Goal: Task Accomplishment & Management: Complete application form

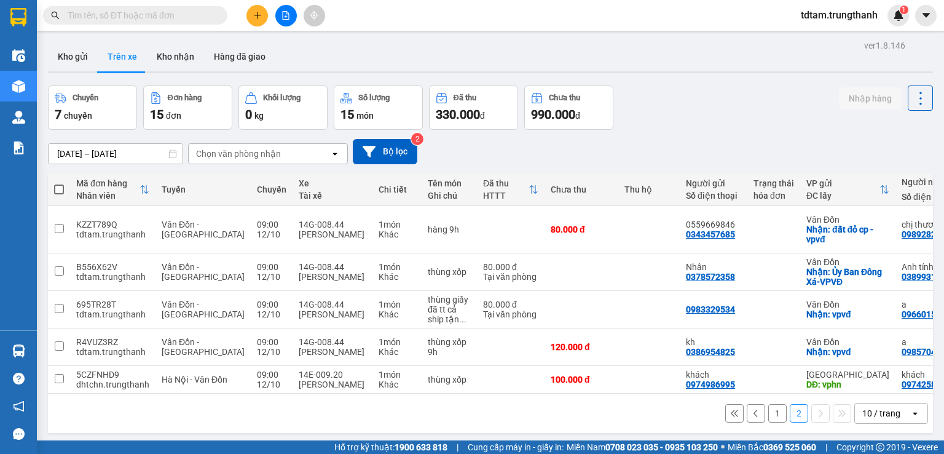
click at [262, 12] on button at bounding box center [257, 16] width 22 height 22
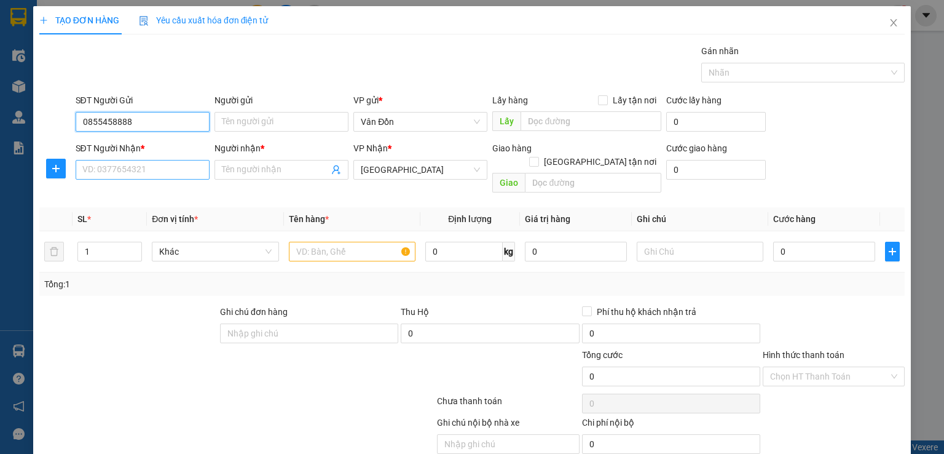
type input "0855458888"
click at [145, 176] on input "SĐT Người Nhận *" at bounding box center [143, 170] width 134 height 20
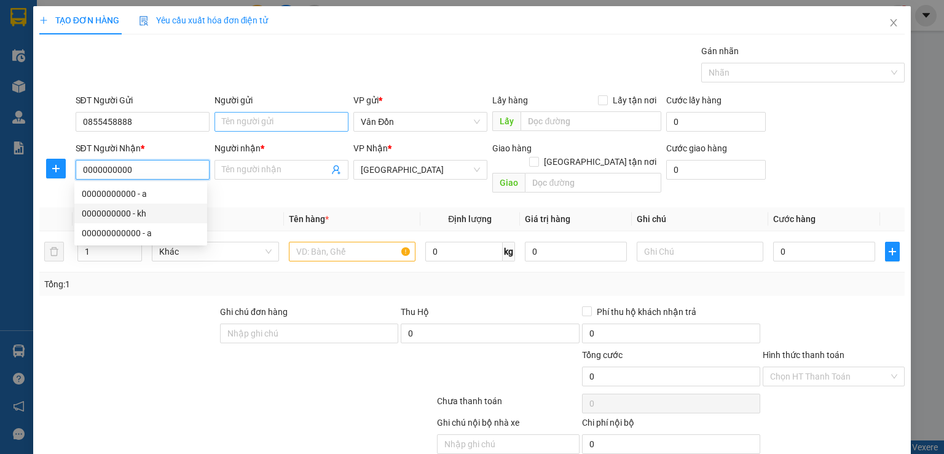
type input "0000000000"
click at [280, 119] on input "Người gửi" at bounding box center [282, 122] width 134 height 20
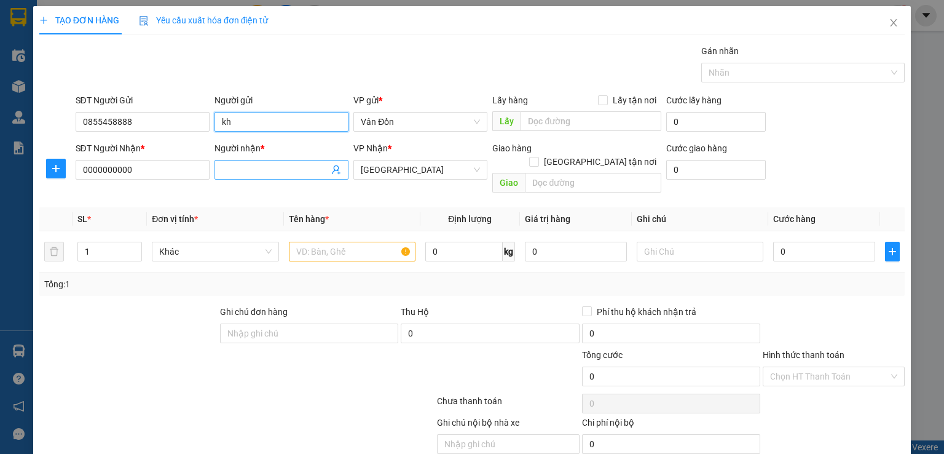
type input "kh"
click at [258, 173] on input "Người nhận *" at bounding box center [275, 170] width 107 height 14
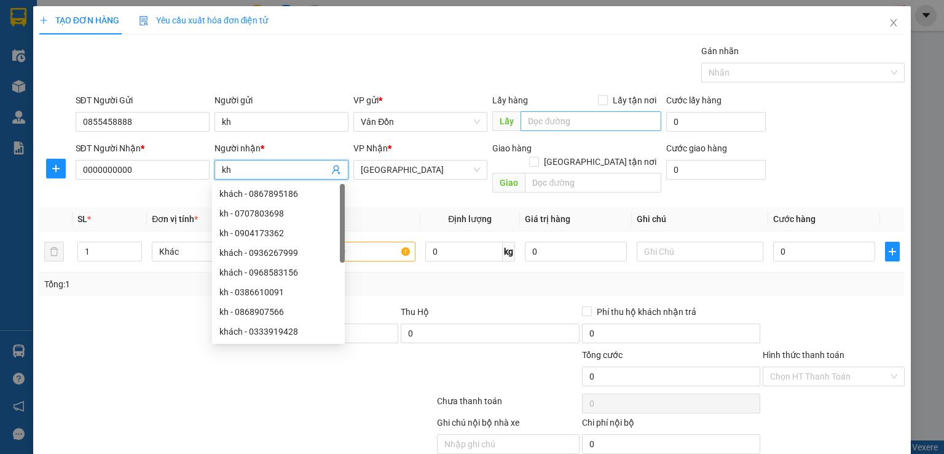
type input "kh"
click at [528, 122] on input "text" at bounding box center [591, 121] width 141 height 20
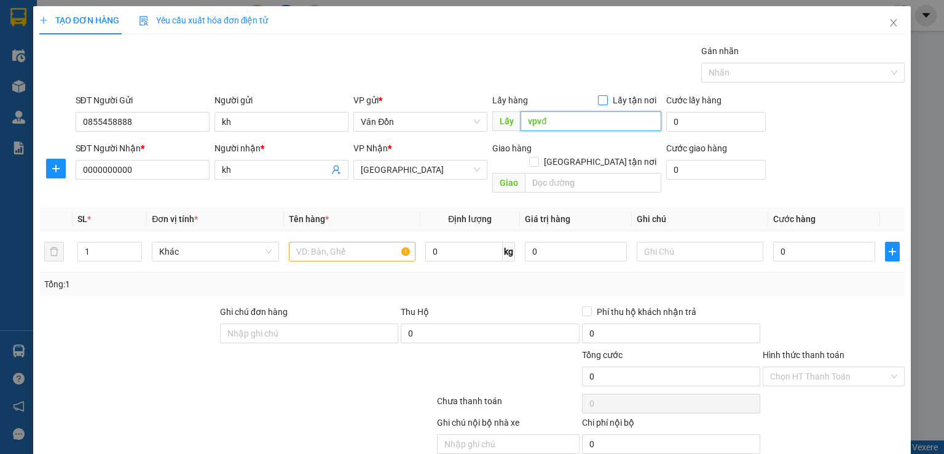
type input "vpvđ"
click at [608, 101] on span "Lấy tận nơi" at bounding box center [634, 100] width 53 height 14
click at [606, 101] on input "Lấy tận nơi" at bounding box center [602, 99] width 9 height 9
checkbox input "true"
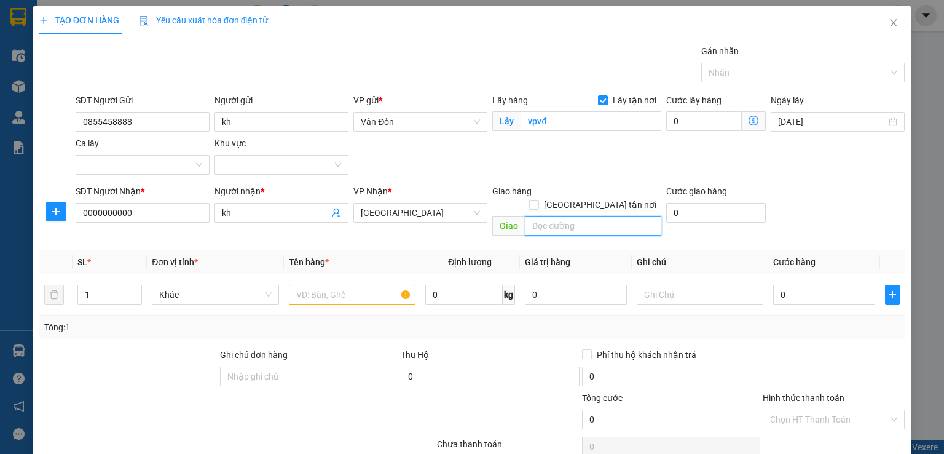
click at [538, 217] on input "text" at bounding box center [593, 226] width 136 height 20
type input "hn"
click at [372, 285] on input "text" at bounding box center [352, 295] width 127 height 20
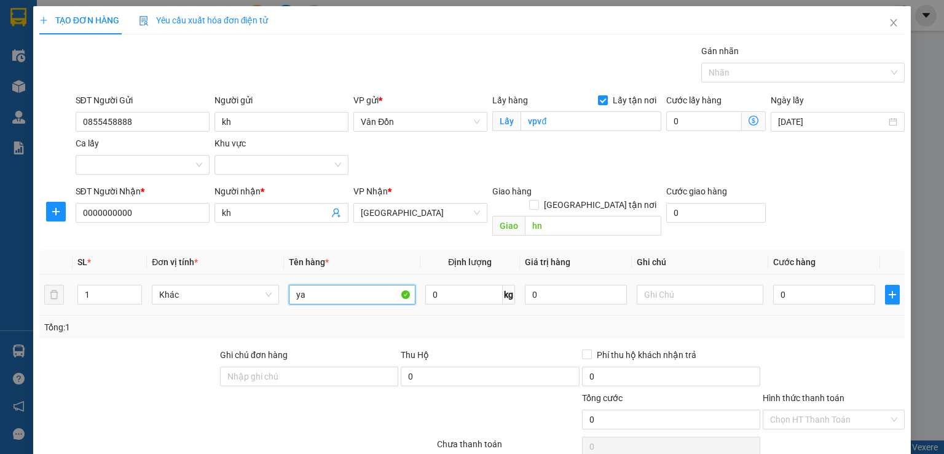
type input "y"
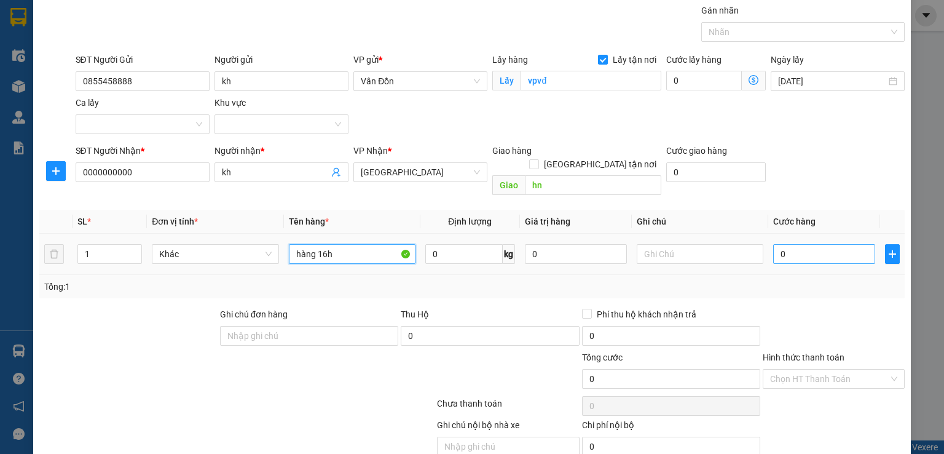
type input "hàng 16h"
click at [773, 244] on input "0" at bounding box center [824, 254] width 102 height 20
type input "10"
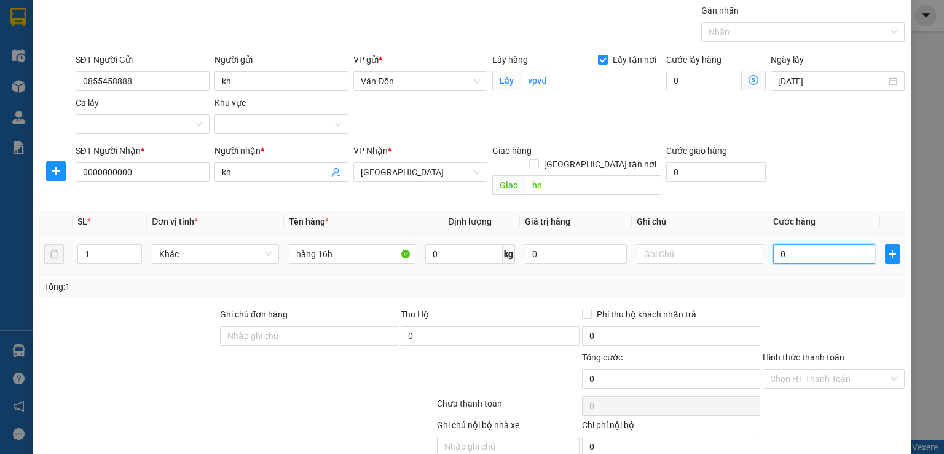
type input "10"
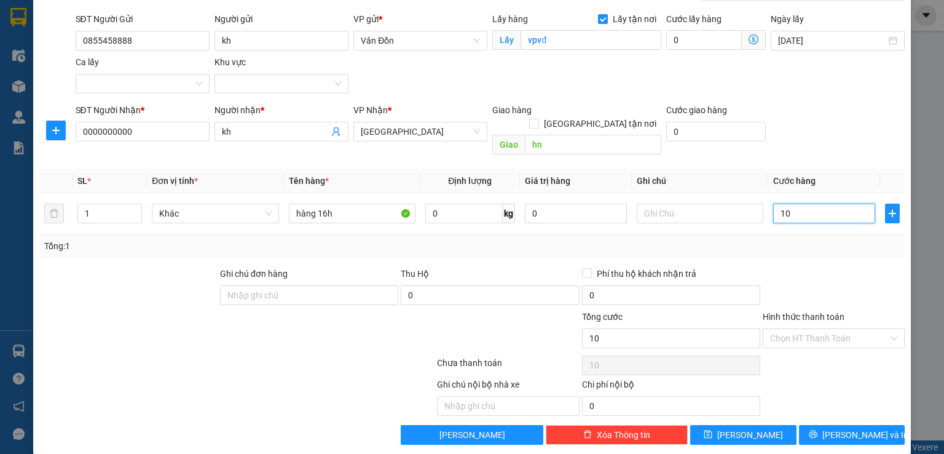
type input "0"
click at [741, 428] on span "[PERSON_NAME]" at bounding box center [750, 435] width 66 height 14
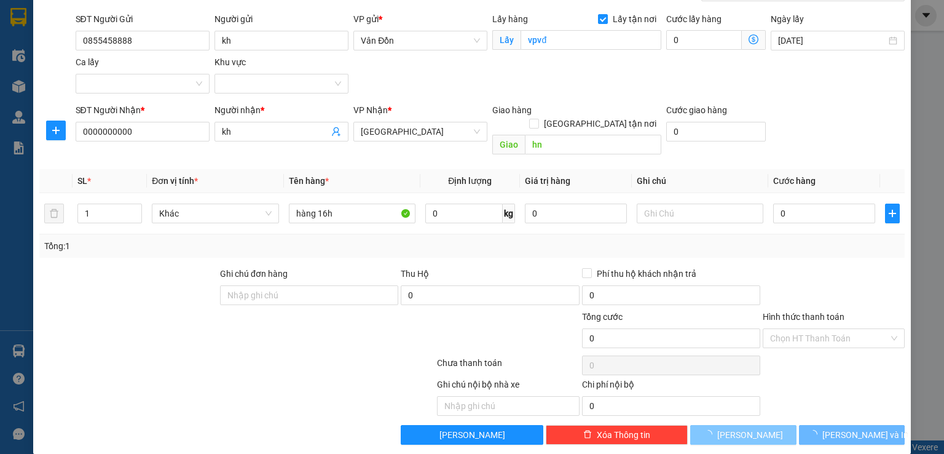
checkbox input "false"
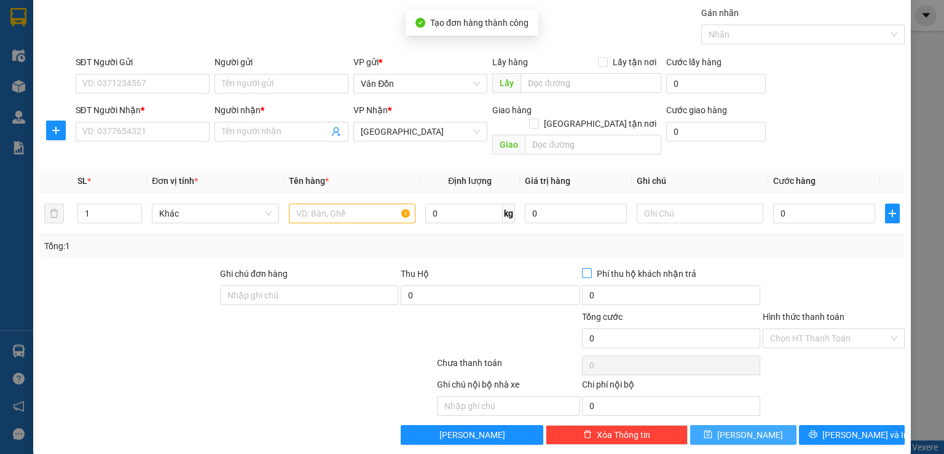
scroll to position [0, 0]
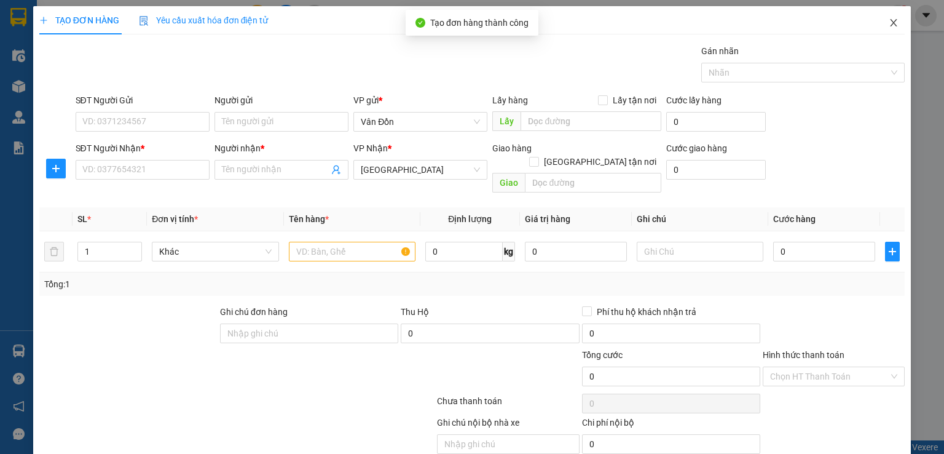
click at [889, 20] on icon "close" at bounding box center [894, 23] width 10 height 10
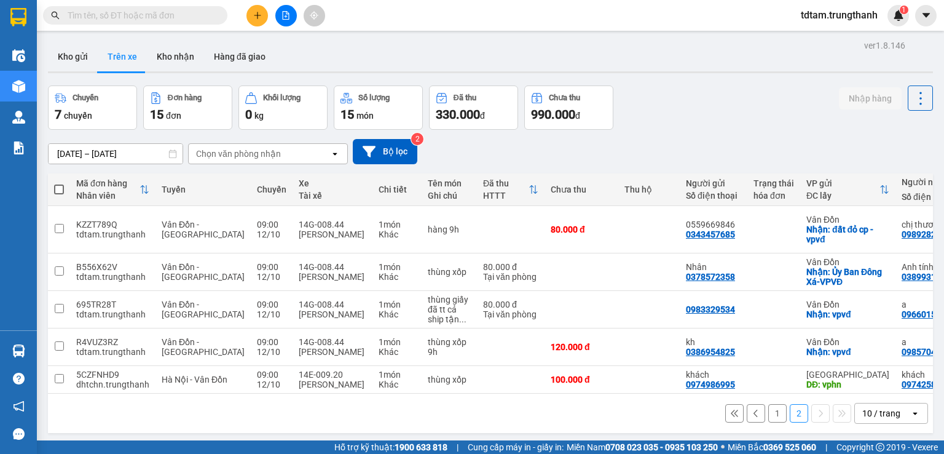
click at [768, 411] on button "1" at bounding box center [777, 413] width 18 height 18
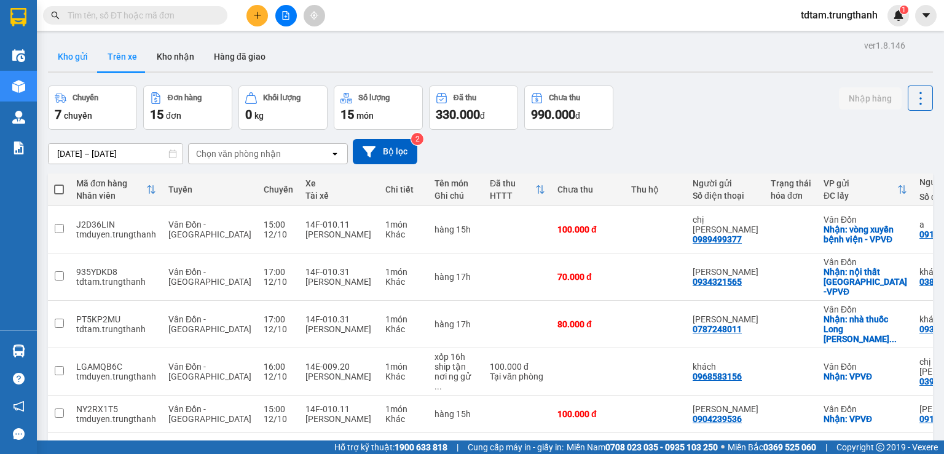
click at [77, 55] on button "Kho gửi" at bounding box center [73, 57] width 50 height 30
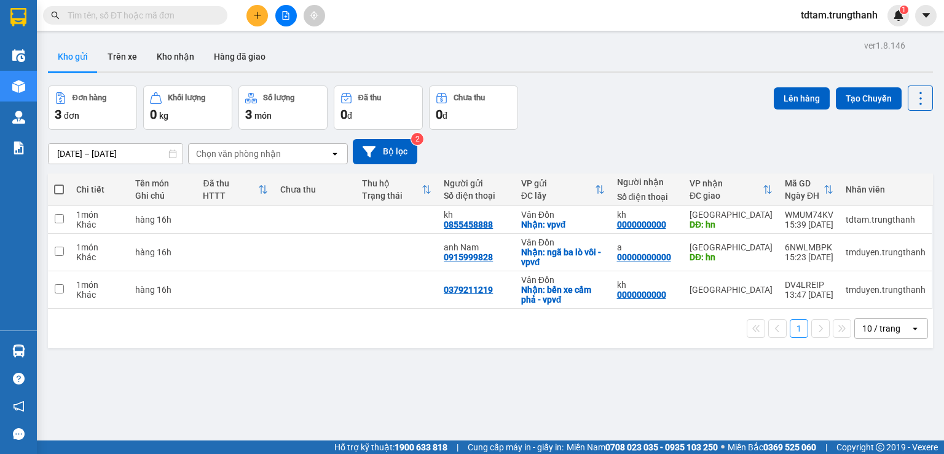
click at [789, 149] on div "[DATE] – [DATE] Press the down arrow key to interact with the calendar and sele…" at bounding box center [490, 151] width 885 height 25
click at [827, 211] on button at bounding box center [835, 220] width 17 height 22
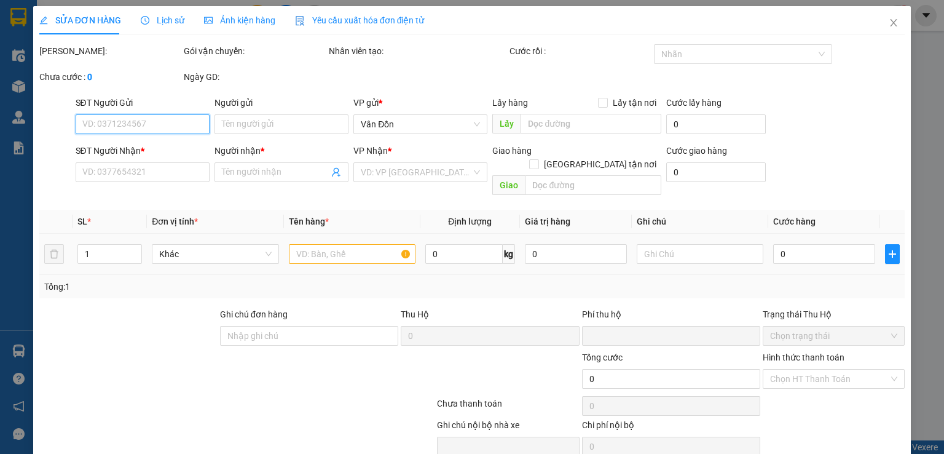
type input "0855458888"
type input "kh"
checkbox input "true"
type input "vpvđ"
type input "0000000000"
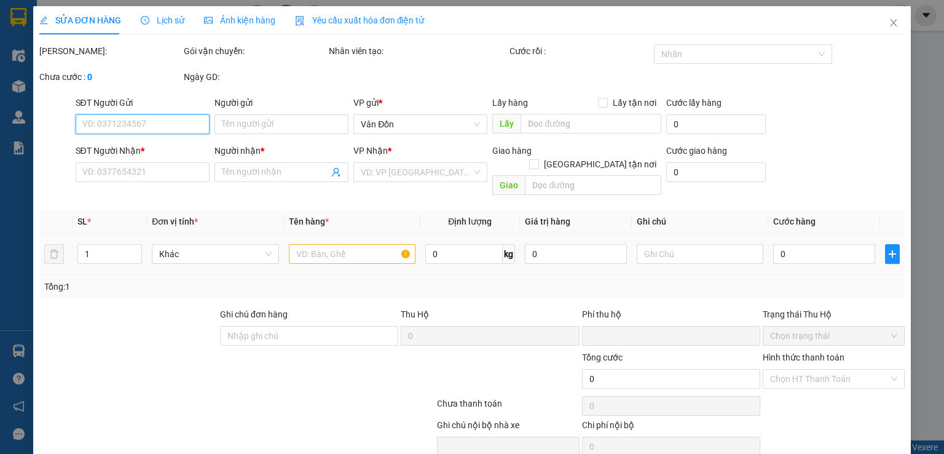
type input "kh"
type input "hn"
type input "0"
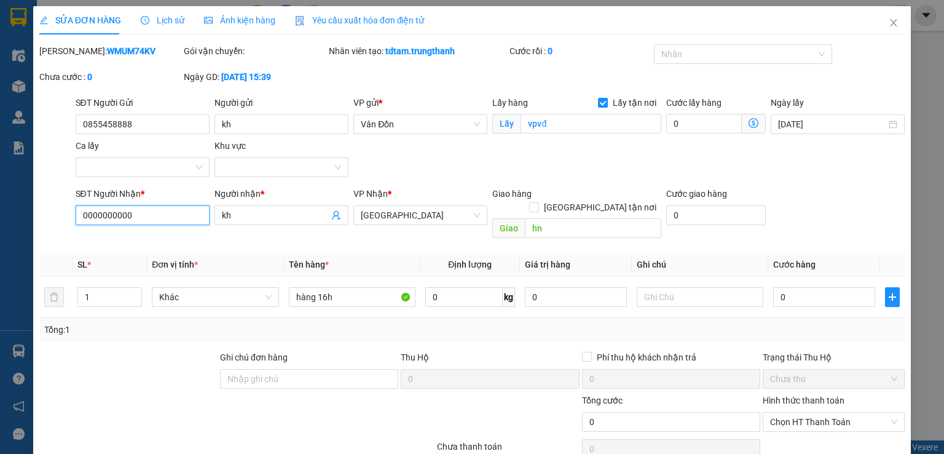
drag, startPoint x: 138, startPoint y: 215, endPoint x: 0, endPoint y: 238, distance: 140.3
click at [0, 238] on div "SỬA ĐƠN HÀNG Lịch sử Ảnh kiện hàng Yêu cầu xuất hóa đơn điện tử Total Paid Fee …" at bounding box center [472, 227] width 944 height 454
click at [106, 218] on input "SĐT Người Nhận *" at bounding box center [143, 215] width 134 height 20
drag, startPoint x: 300, startPoint y: 411, endPoint x: 268, endPoint y: 377, distance: 46.5
click at [287, 399] on div "Tổng cước 0 Hình thức thanh toán Chọn HT Thanh Toán" at bounding box center [472, 414] width 868 height 43
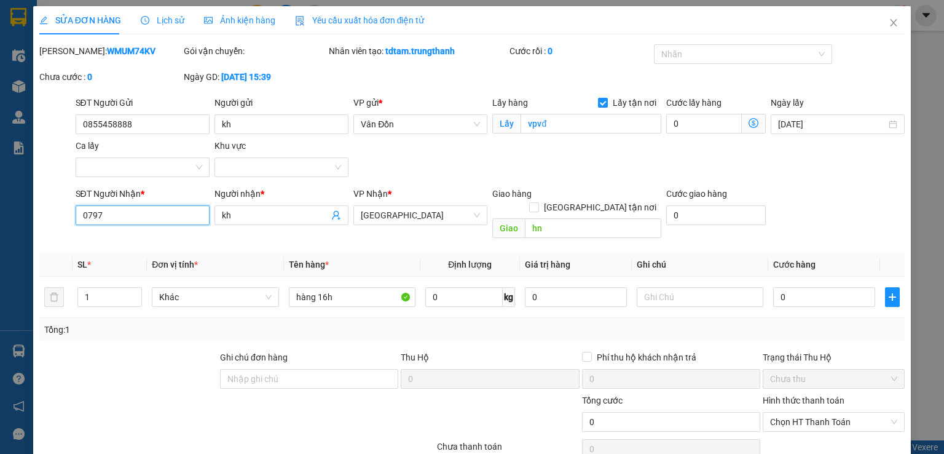
click at [132, 213] on input "0797" at bounding box center [143, 215] width 134 height 20
type input "0797102222"
drag, startPoint x: 234, startPoint y: 403, endPoint x: 239, endPoint y: 390, distance: 13.8
click at [234, 401] on div at bounding box center [164, 414] width 253 height 43
drag, startPoint x: 263, startPoint y: 204, endPoint x: 163, endPoint y: 224, distance: 102.2
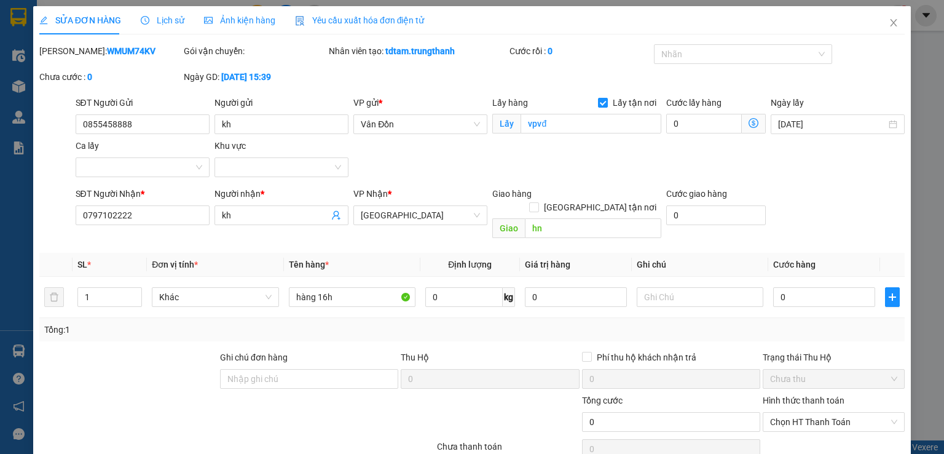
click at [150, 217] on div "SĐT Người Nhận * 0797102222 Người nhận * kh VP Nhận * [GEOGRAPHIC_DATA] Giao hà…" at bounding box center [490, 215] width 835 height 57
drag, startPoint x: 229, startPoint y: 221, endPoint x: 177, endPoint y: 219, distance: 51.7
click at [183, 219] on div "SĐT Người Nhận * 0797102222 Người nhận * kh VP Nhận * [GEOGRAPHIC_DATA] Giao hà…" at bounding box center [490, 215] width 835 height 57
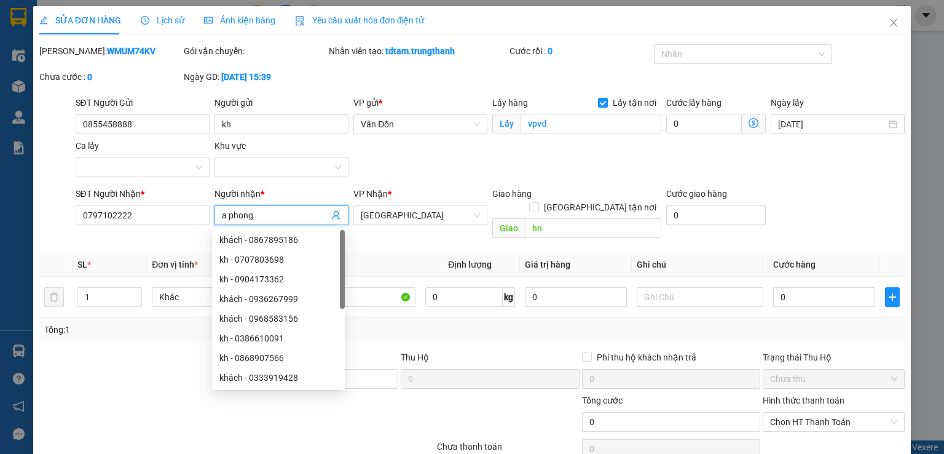
type input "a phong"
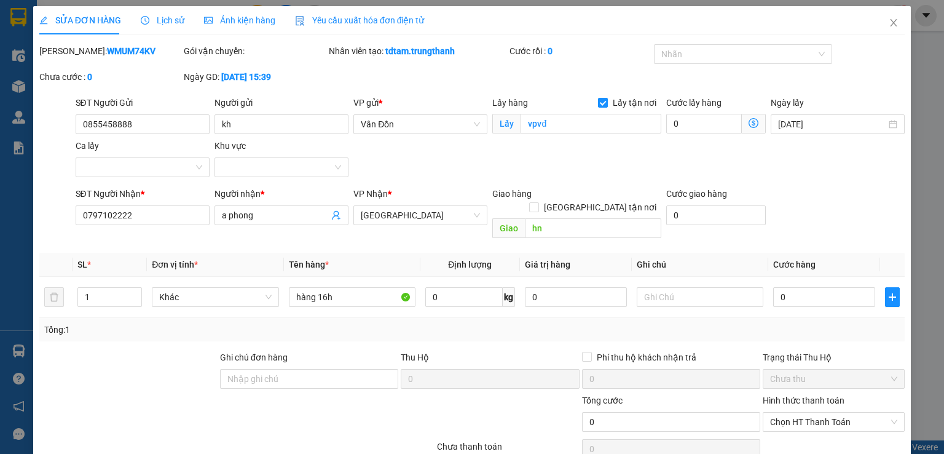
click at [865, 84] on div "[PERSON_NAME]: WMUM74KV Gói vận chuyển: Nhân viên tạo: tdtam.trungthanh Cước rồ…" at bounding box center [472, 70] width 868 height 52
click at [773, 287] on input "0" at bounding box center [824, 297] width 102 height 20
type input "10"
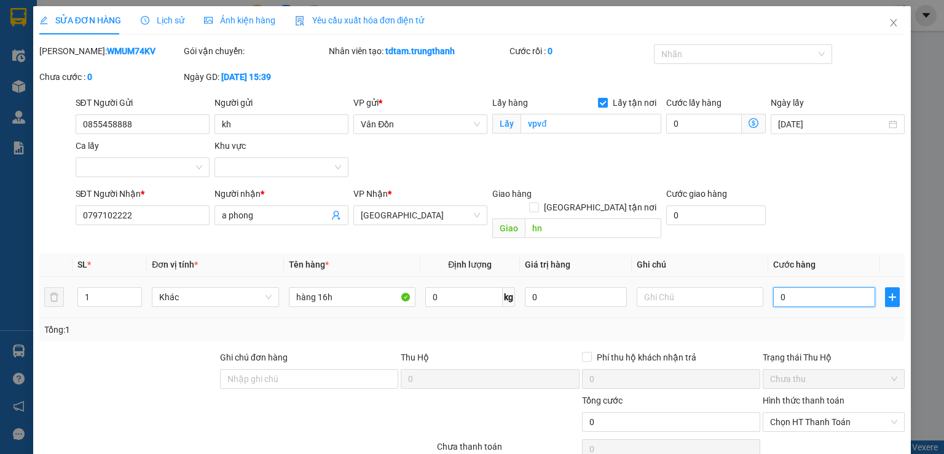
type input "10"
type input "190"
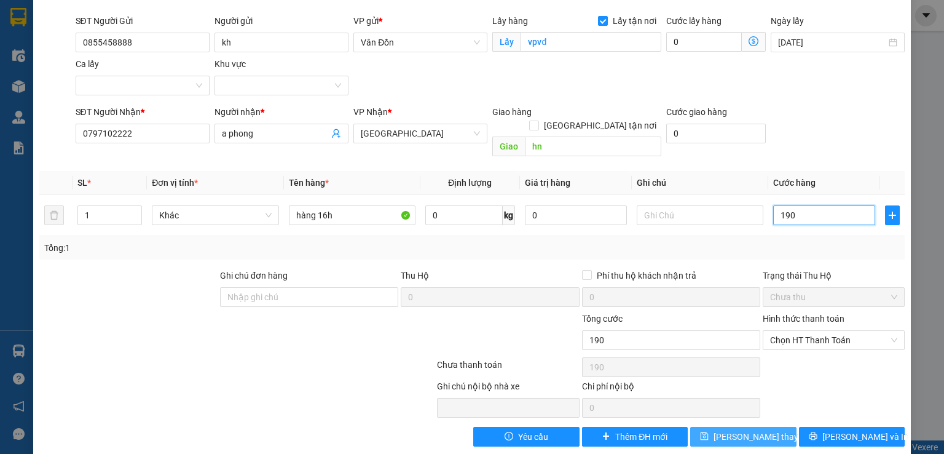
type input "190"
type input "190.000"
click at [709, 432] on icon "save" at bounding box center [704, 436] width 9 height 9
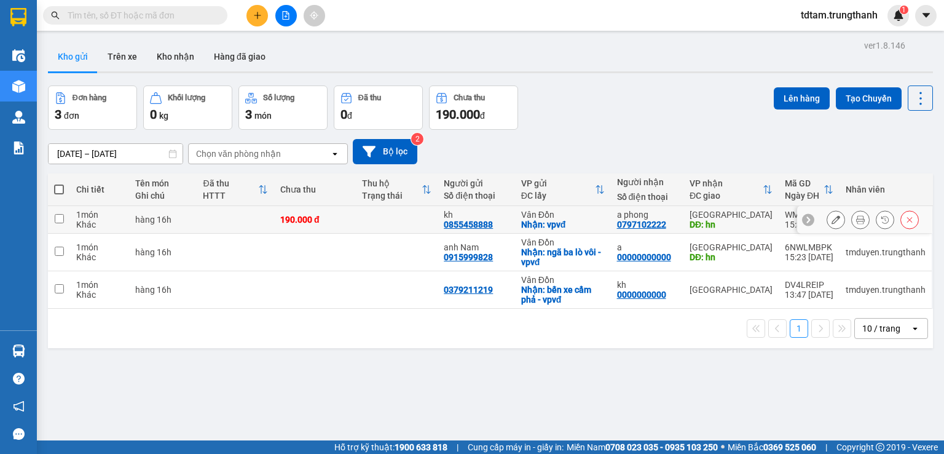
click at [59, 215] on input "checkbox" at bounding box center [59, 218] width 9 height 9
checkbox input "true"
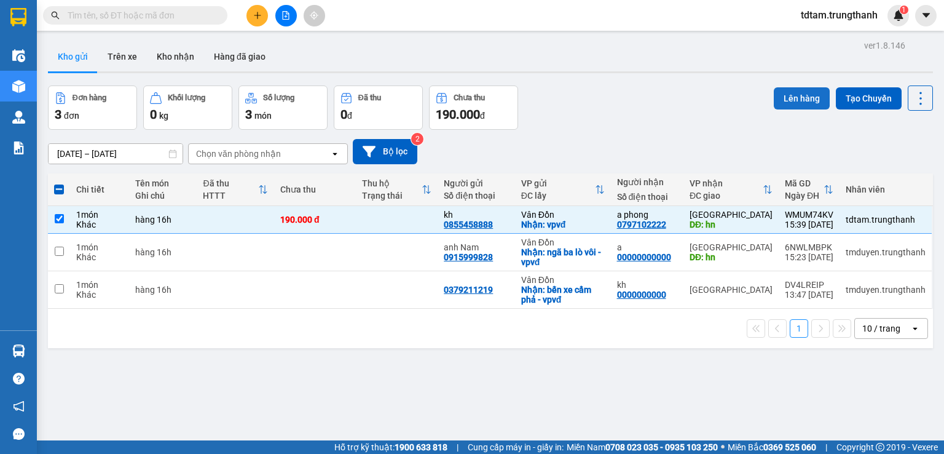
click at [798, 100] on button "Lên hàng" at bounding box center [802, 98] width 56 height 22
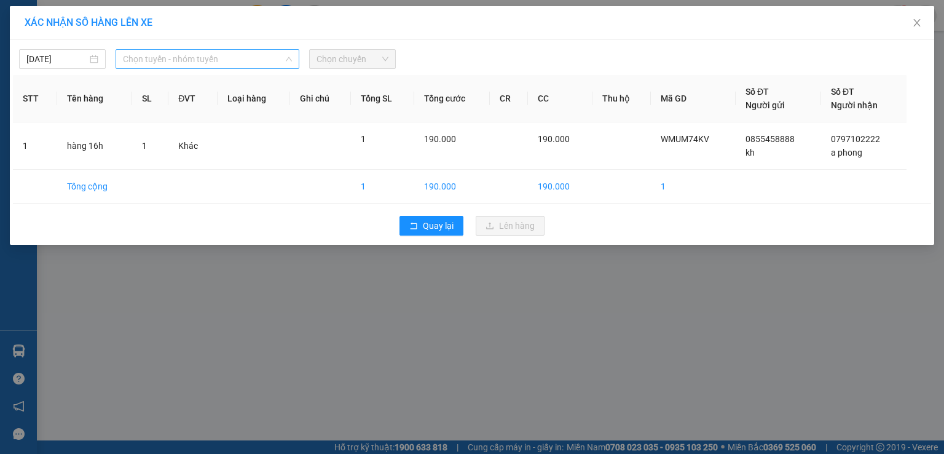
click at [226, 57] on span "Chọn tuyến - nhóm tuyến" at bounding box center [207, 59] width 169 height 18
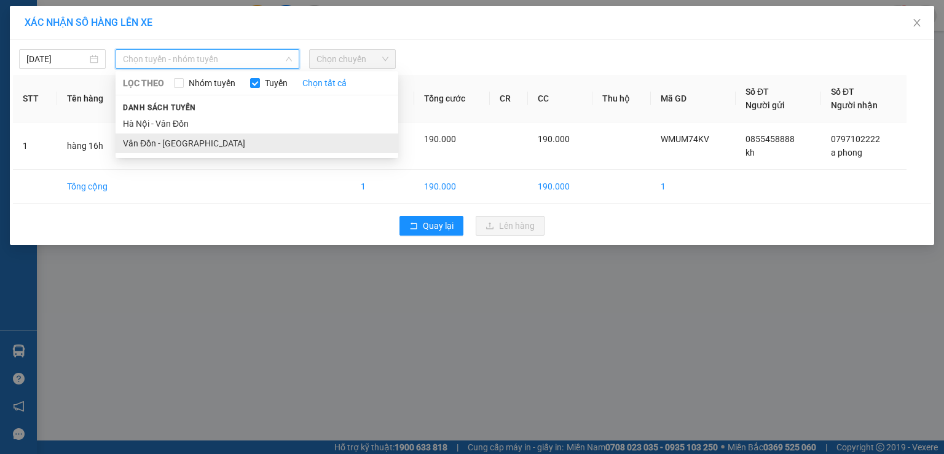
click at [179, 141] on li "Vân Đồn - [GEOGRAPHIC_DATA]" at bounding box center [257, 143] width 283 height 20
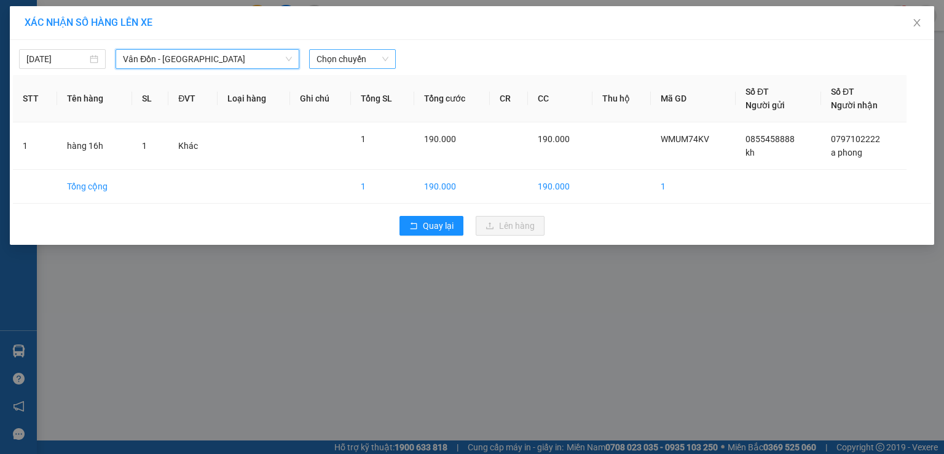
click at [317, 60] on span "Chọn chuyến" at bounding box center [353, 59] width 72 height 18
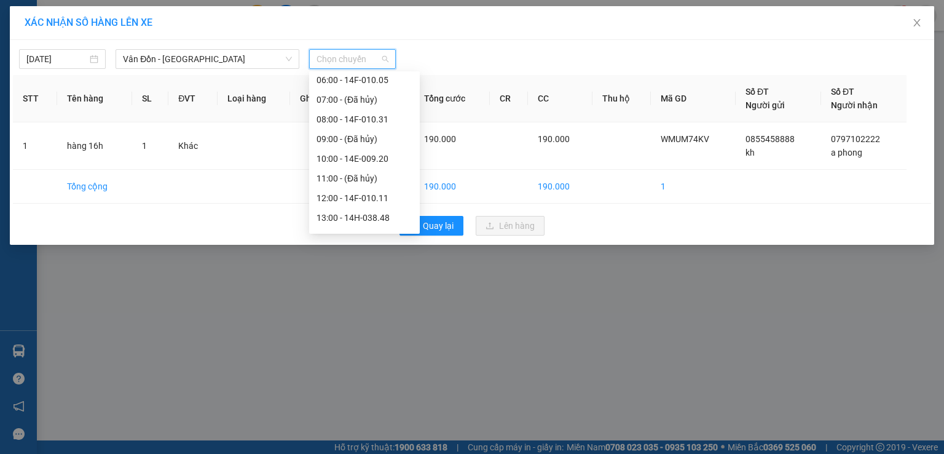
scroll to position [197, 0]
drag, startPoint x: 337, startPoint y: 180, endPoint x: 470, endPoint y: 219, distance: 138.3
click at [339, 179] on div "16:00 - 14F-010.44" at bounding box center [365, 182] width 96 height 14
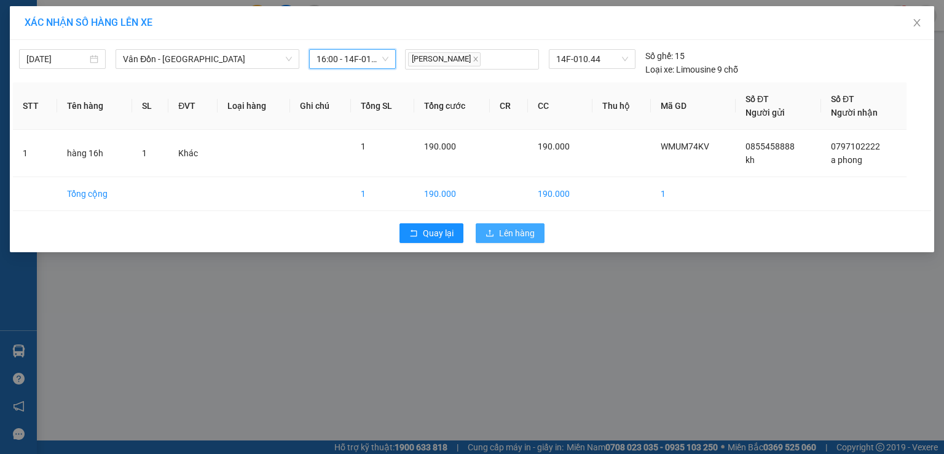
click at [505, 233] on span "Lên hàng" at bounding box center [517, 233] width 36 height 14
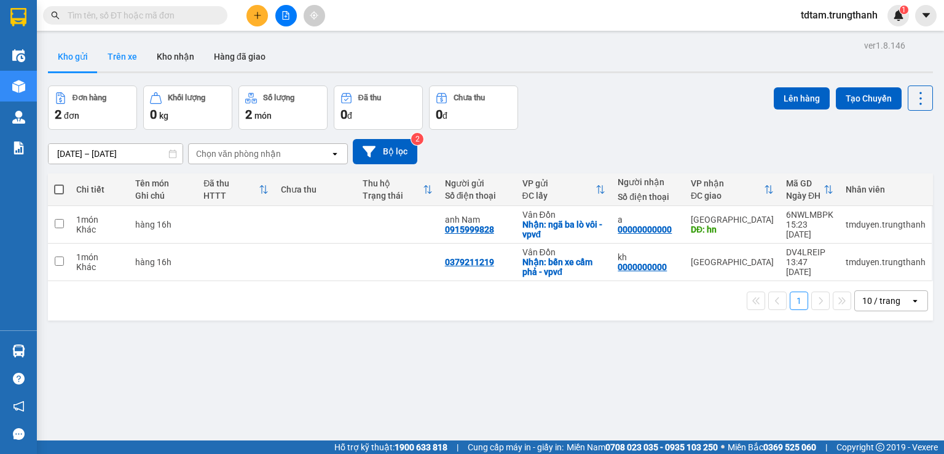
click at [132, 52] on button "Trên xe" at bounding box center [122, 57] width 49 height 30
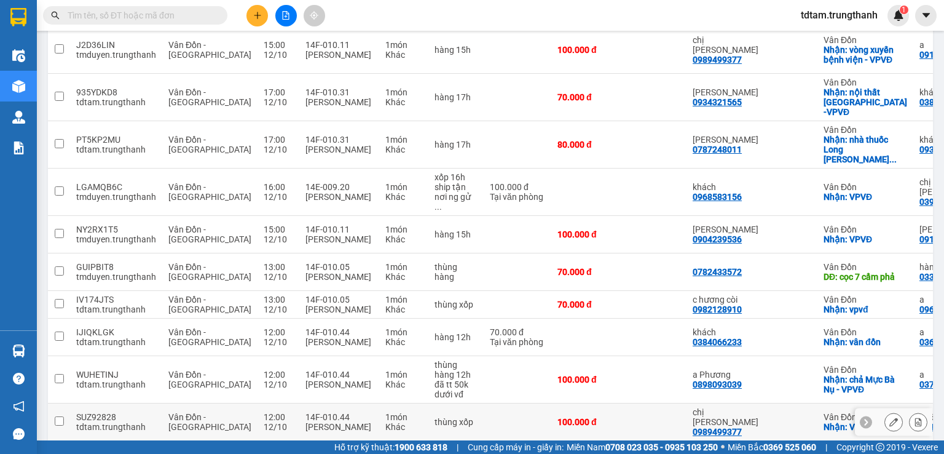
scroll to position [194, 0]
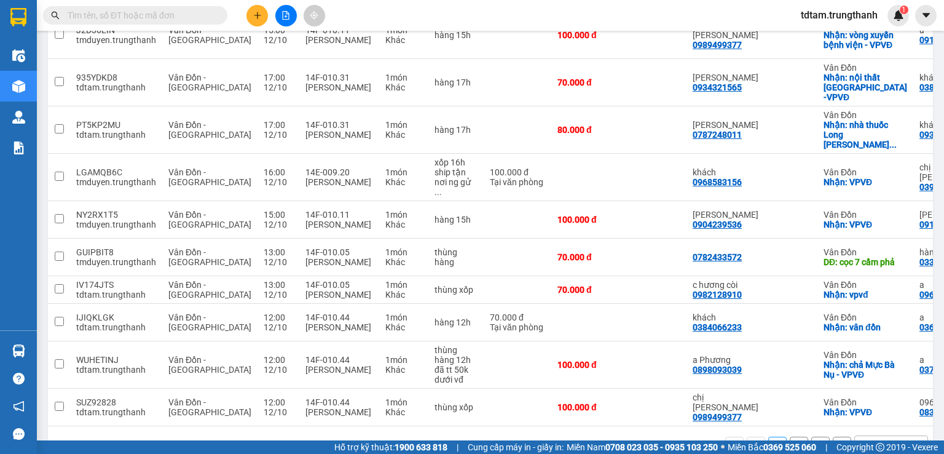
click at [790, 436] on button "2" at bounding box center [799, 445] width 18 height 18
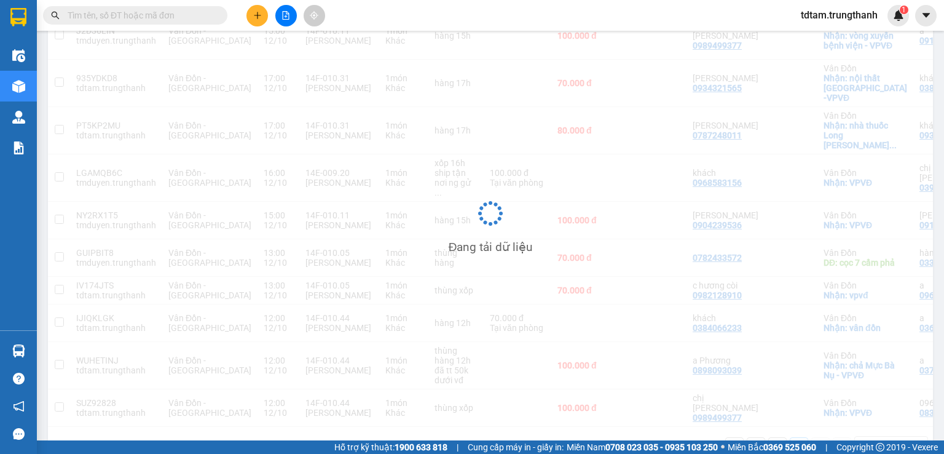
scroll to position [57, 0]
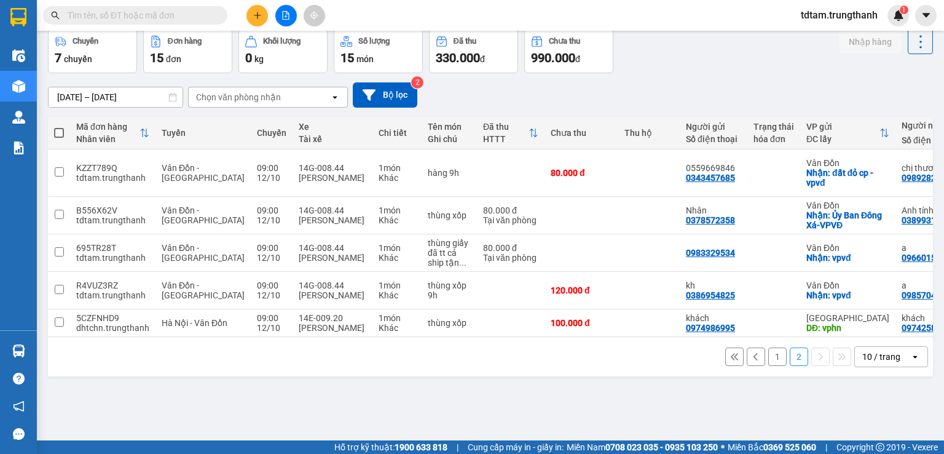
click at [768, 353] on button "1" at bounding box center [777, 356] width 18 height 18
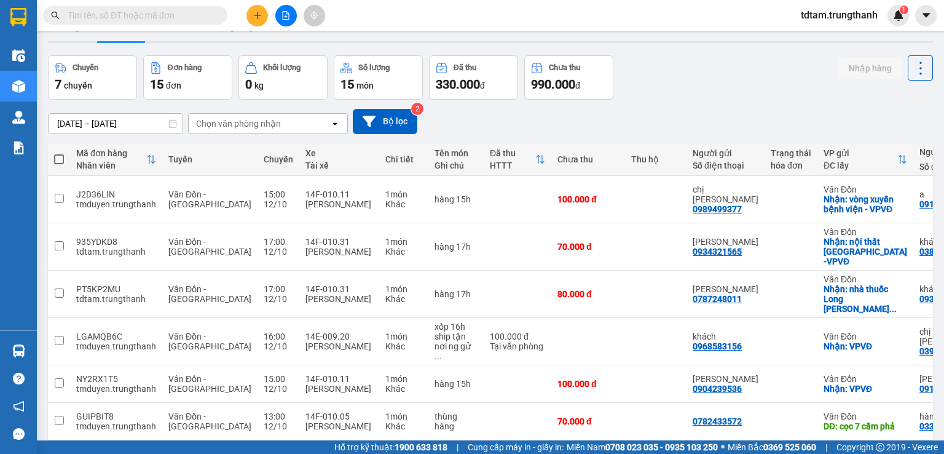
scroll to position [0, 0]
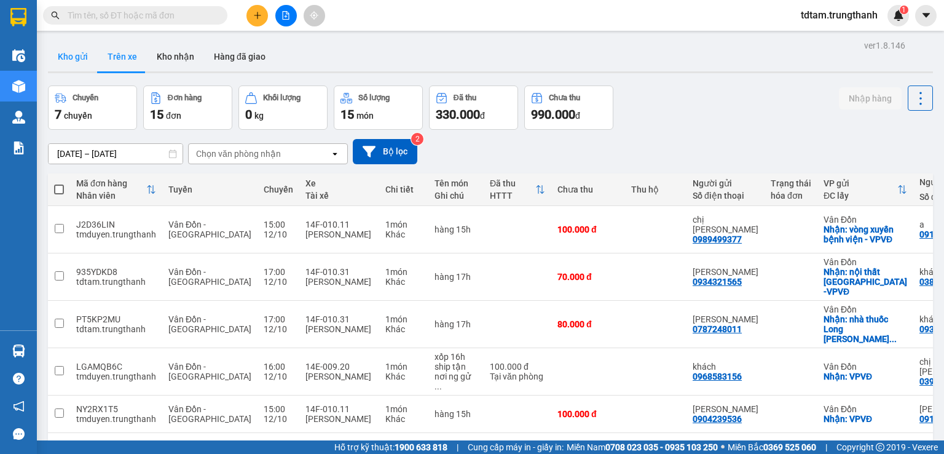
click at [78, 59] on button "Kho gửi" at bounding box center [73, 57] width 50 height 30
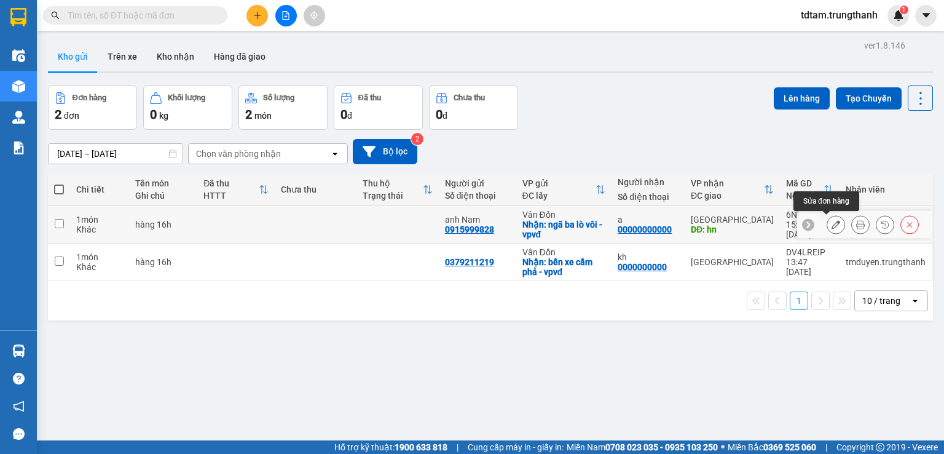
click at [827, 223] on button at bounding box center [835, 225] width 17 height 22
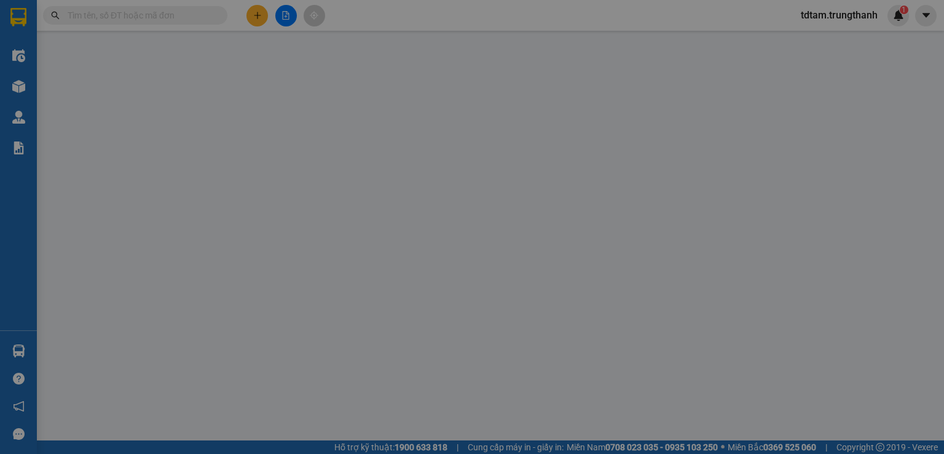
type input "0915999828"
type input "anh Nam"
checkbox input "true"
type input "ngã ba lò vôi - vpvđ"
type input "00000000000"
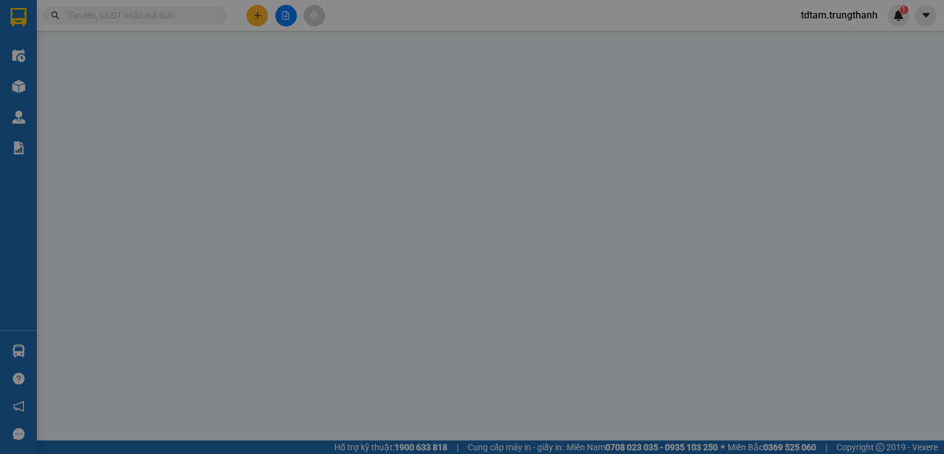
type input "a"
type input "hn"
type input "0"
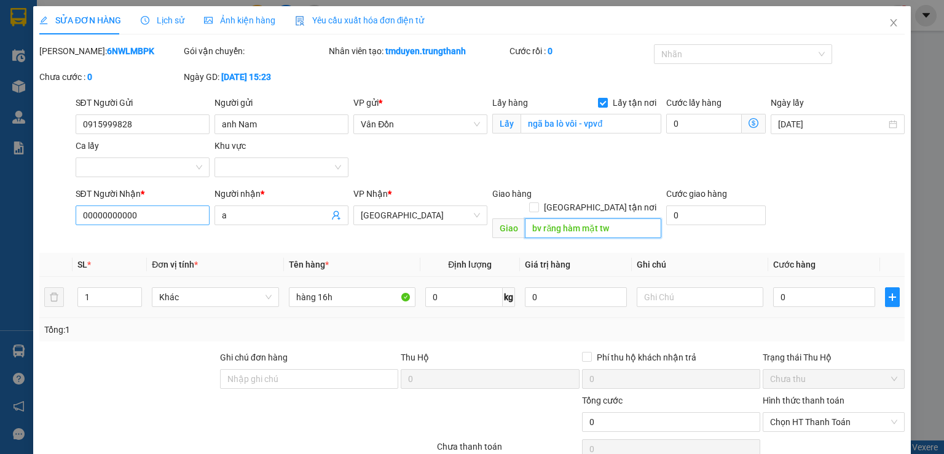
type input "bv răng hàm mặt tw"
drag, startPoint x: 195, startPoint y: 216, endPoint x: 47, endPoint y: 234, distance: 149.1
click at [49, 234] on div "Total Paid Fee 0 Total UnPaid Fee 0 Cash Collection Total Fee Mã ĐH: 6NWLMBPK G…" at bounding box center [471, 286] width 865 height 484
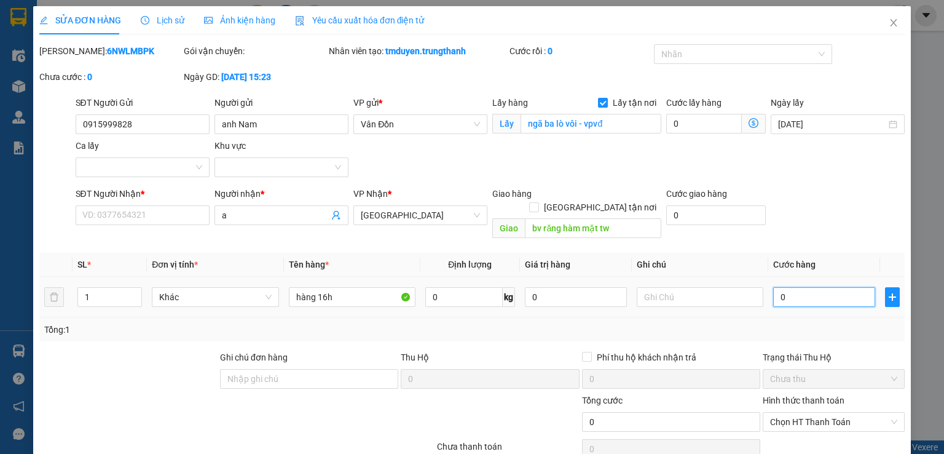
click at [773, 287] on input "0" at bounding box center [824, 297] width 102 height 20
type input "70"
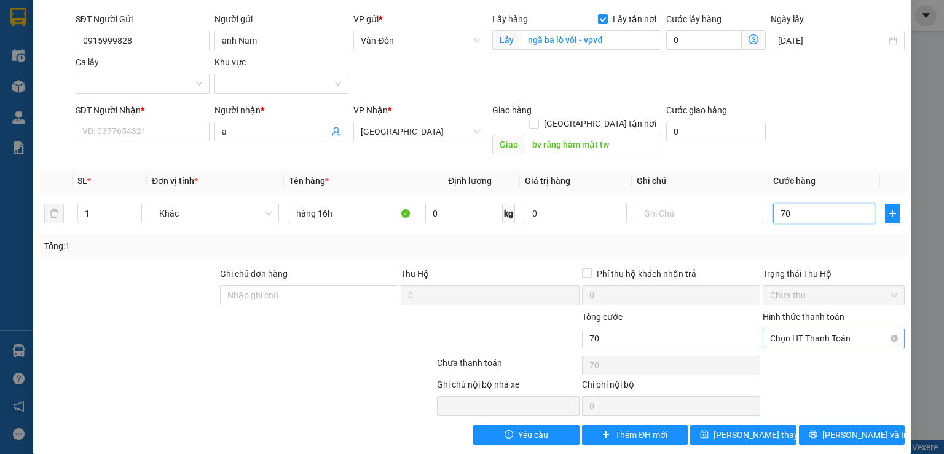
click at [782, 329] on span "Chọn HT Thanh Toán" at bounding box center [833, 338] width 127 height 18
type input "70"
type input "70.000"
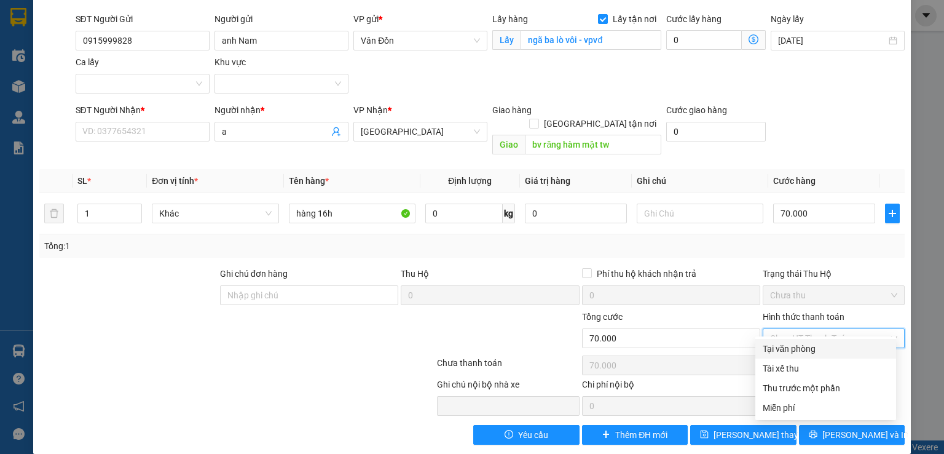
drag, startPoint x: 772, startPoint y: 343, endPoint x: 752, endPoint y: 339, distance: 20.1
click at [771, 344] on div "Tại văn phòng" at bounding box center [826, 349] width 126 height 14
type input "0"
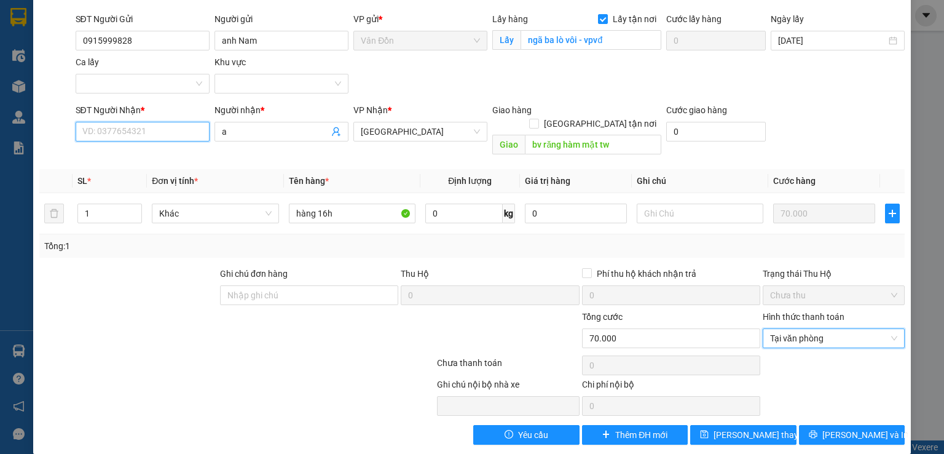
click at [112, 130] on input "SĐT Người Nhận *" at bounding box center [143, 132] width 134 height 20
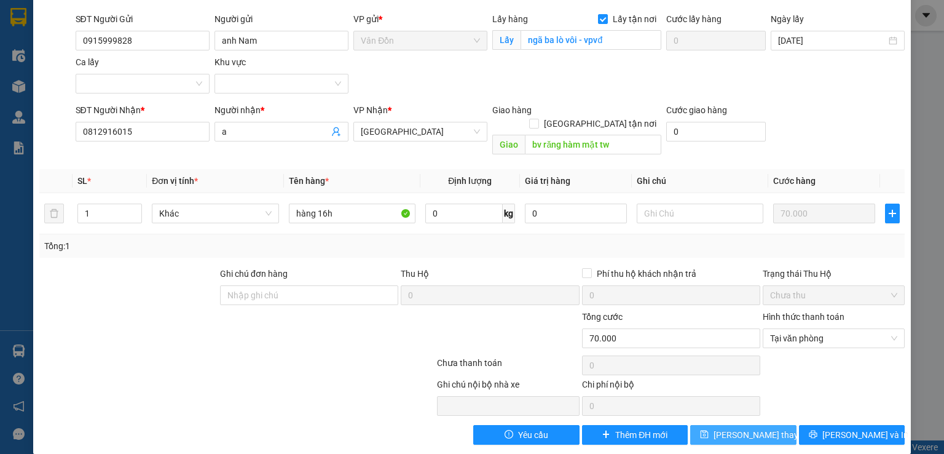
click at [737, 428] on span "[PERSON_NAME] thay đổi" at bounding box center [763, 435] width 98 height 14
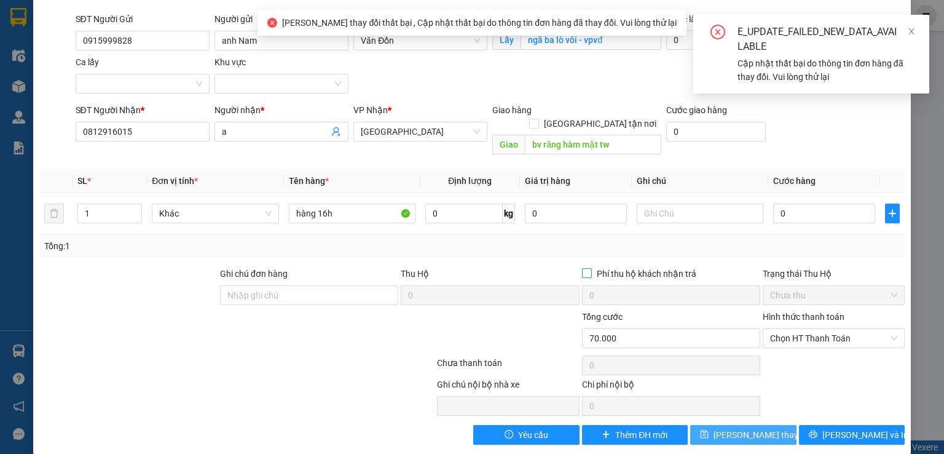
type input "00000000000"
type input "bệnh viện răng hàm mặt trung ương"
type input "0"
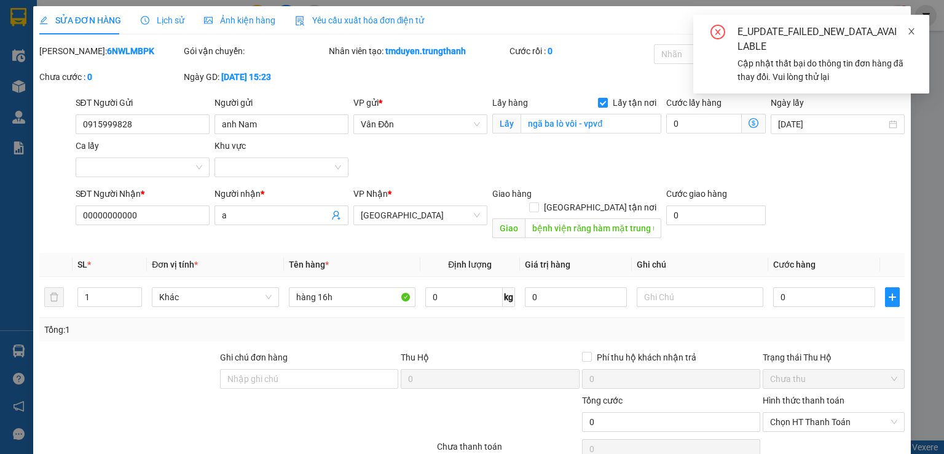
click at [912, 29] on icon "close" at bounding box center [911, 31] width 9 height 9
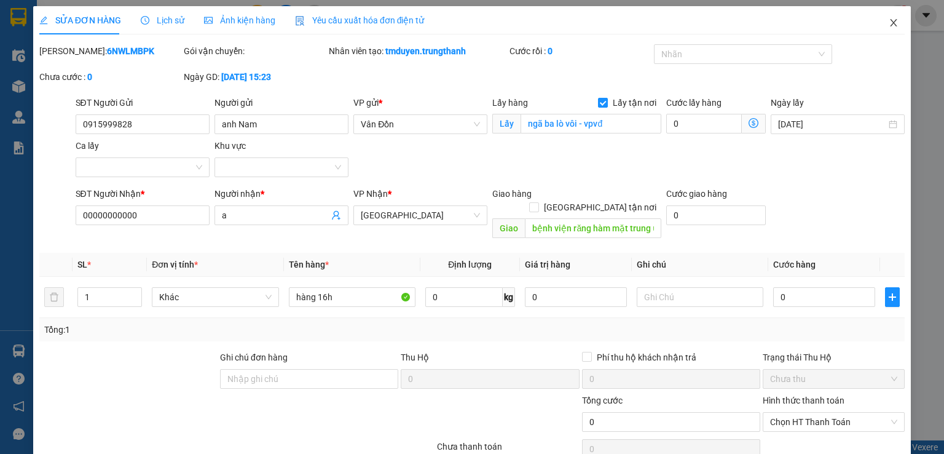
click at [889, 18] on icon "close" at bounding box center [894, 23] width 10 height 10
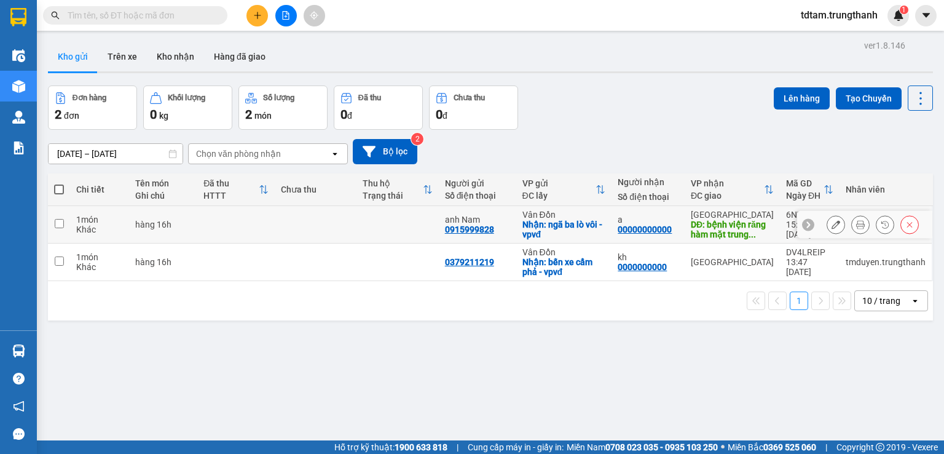
click at [827, 222] on div at bounding box center [836, 224] width 18 height 18
click at [832, 220] on icon at bounding box center [836, 224] width 9 height 9
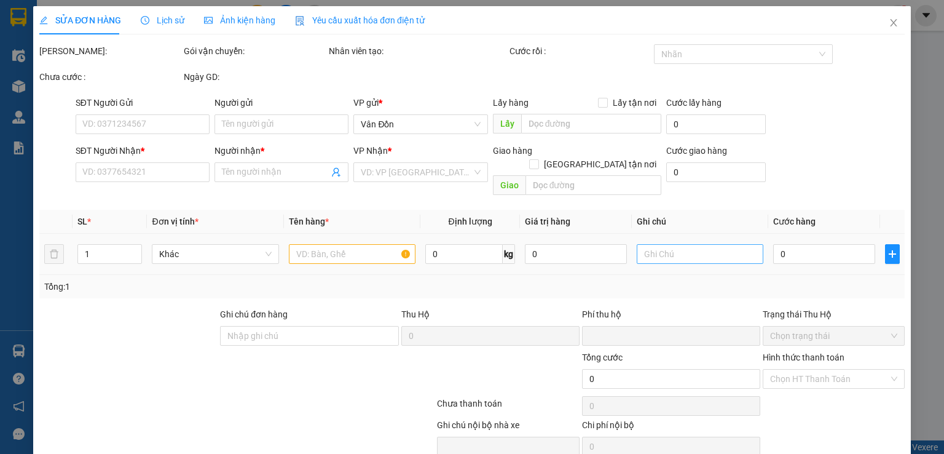
type input "0915999828"
type input "anh Nam"
checkbox input "true"
type input "ngã ba lò vôi - vpvđ"
type input "00000000000"
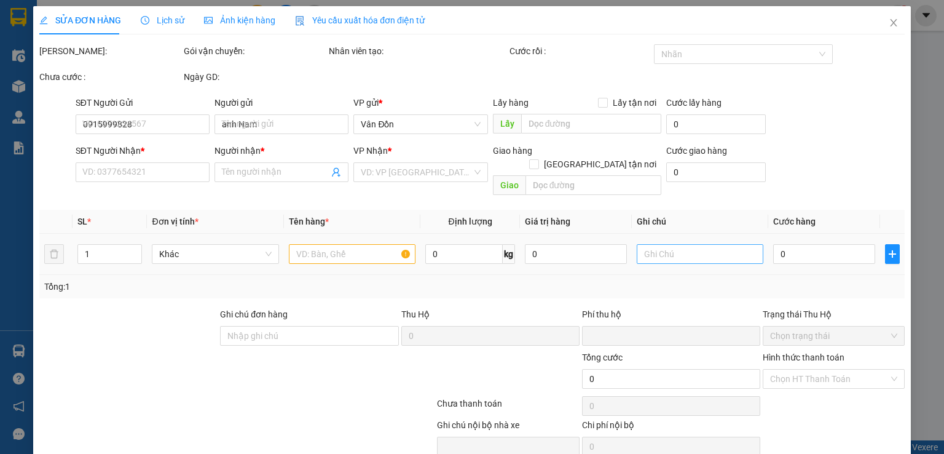
type input "a"
type input "bệnh viện răng hàm mặt trung ương"
type input "0"
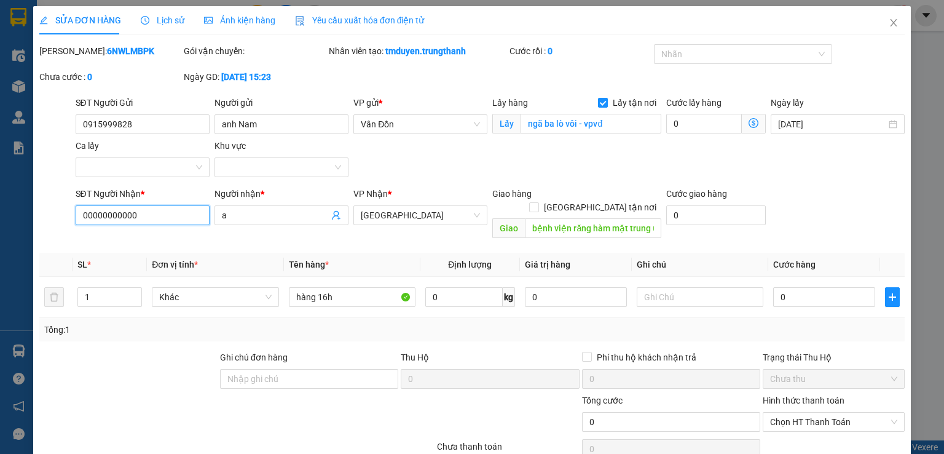
drag, startPoint x: 164, startPoint y: 216, endPoint x: 0, endPoint y: 216, distance: 163.5
click at [0, 216] on div "SỬA ĐƠN HÀNG Lịch sử Ảnh kiện hàng Yêu cầu xuất hóa đơn điện tử Total Paid Fee …" at bounding box center [472, 227] width 944 height 454
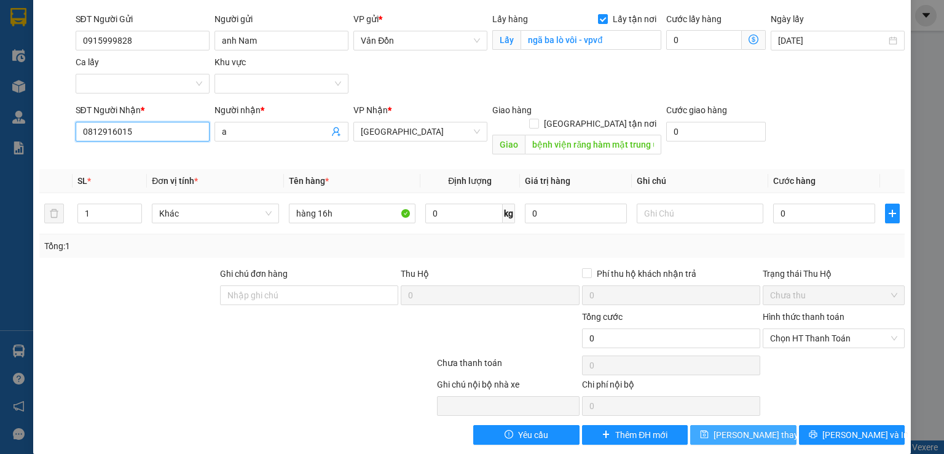
type input "0812916015"
click at [728, 428] on span "[PERSON_NAME] thay đổi" at bounding box center [763, 435] width 98 height 14
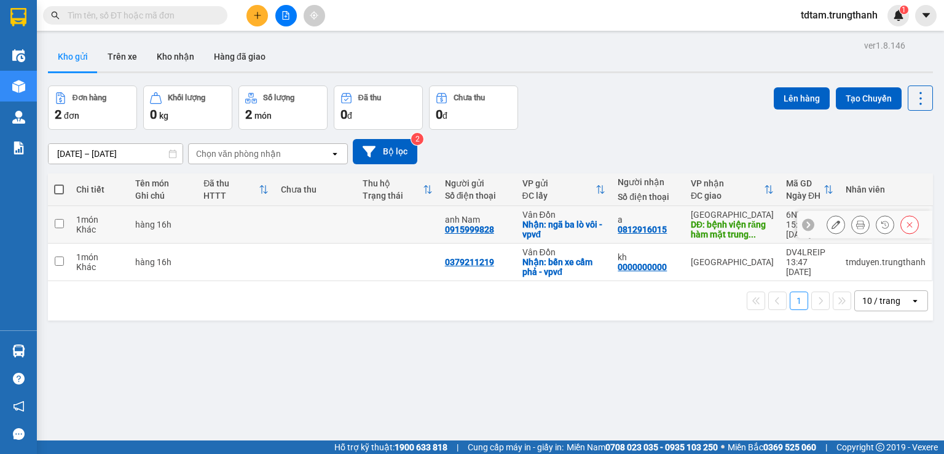
click at [63, 224] on input "checkbox" at bounding box center [59, 223] width 9 height 9
checkbox input "true"
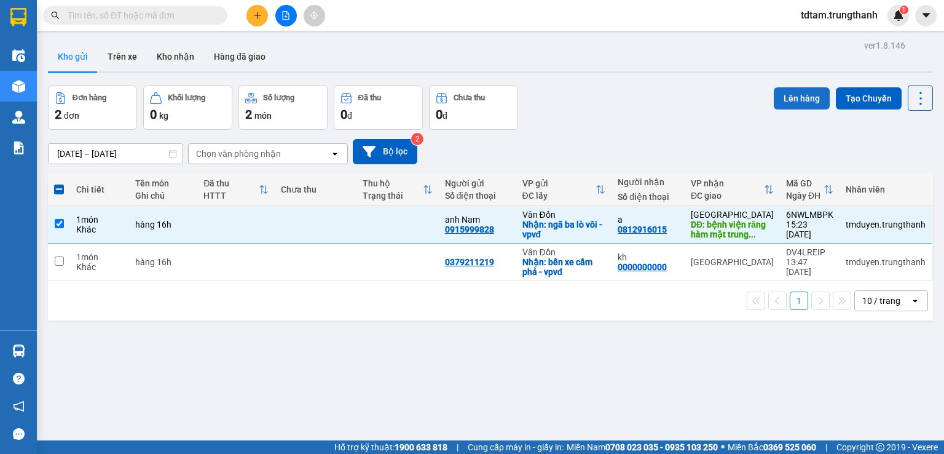
click at [796, 100] on button "Lên hàng" at bounding box center [802, 98] width 56 height 22
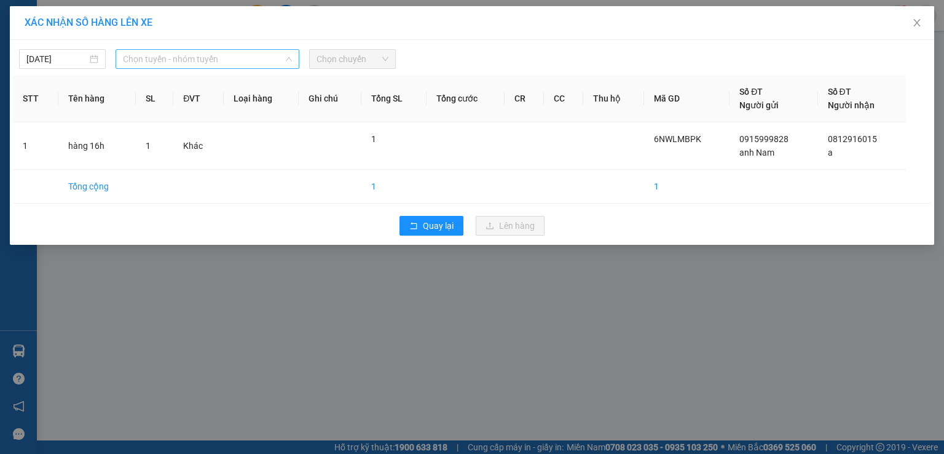
click at [253, 57] on span "Chọn tuyến - nhóm tuyến" at bounding box center [207, 59] width 169 height 18
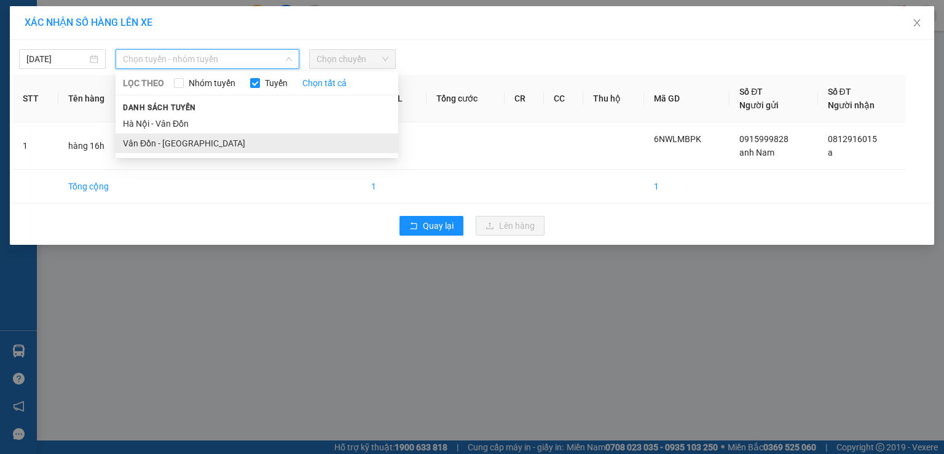
click at [172, 144] on li "Vân Đồn - [GEOGRAPHIC_DATA]" at bounding box center [257, 143] width 283 height 20
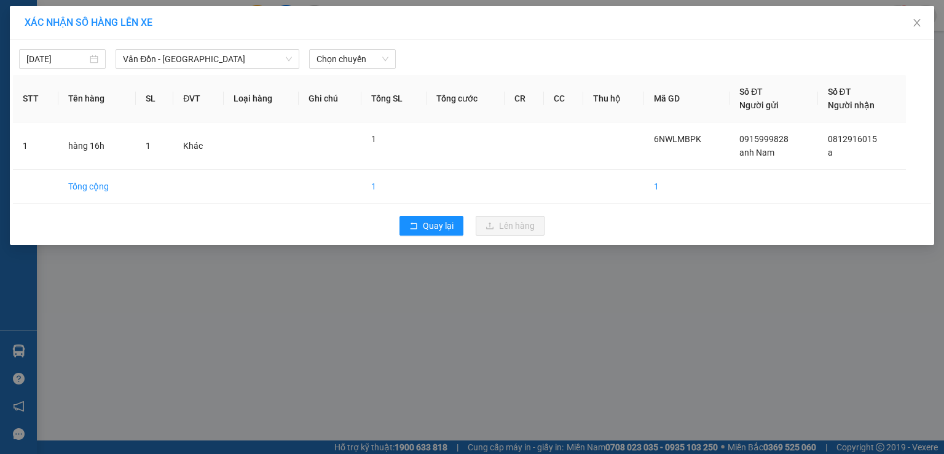
click at [332, 70] on div "[DATE] [GEOGRAPHIC_DATA] - [GEOGRAPHIC_DATA] LỌC THEO Nhóm tuyến Tuyến Chọn tất…" at bounding box center [472, 142] width 924 height 205
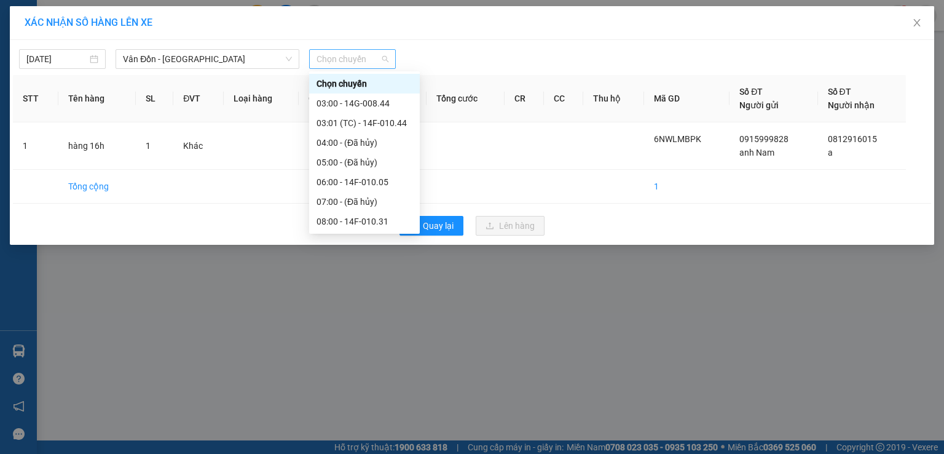
click at [331, 63] on span "Chọn chuyến" at bounding box center [353, 59] width 72 height 18
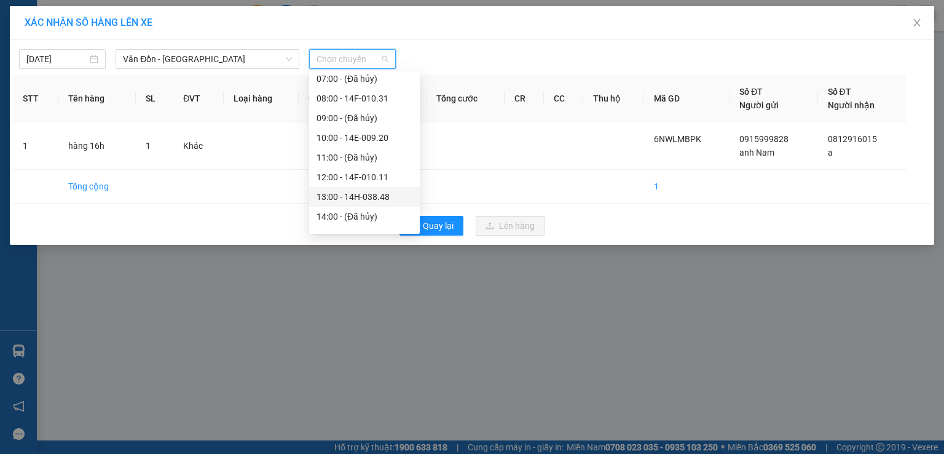
scroll to position [184, 0]
click at [337, 187] on div "16:00 - 14F-010.44" at bounding box center [365, 194] width 96 height 14
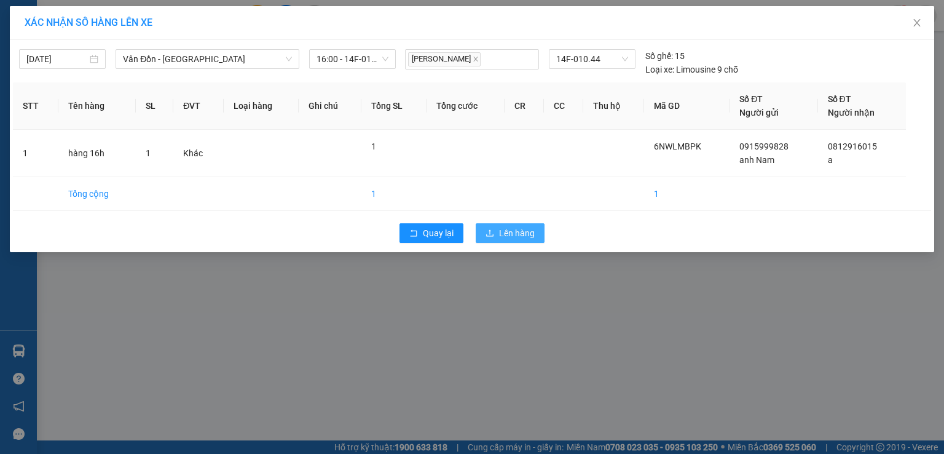
click at [497, 234] on button "Lên hàng" at bounding box center [510, 233] width 69 height 20
